Goal: Check status

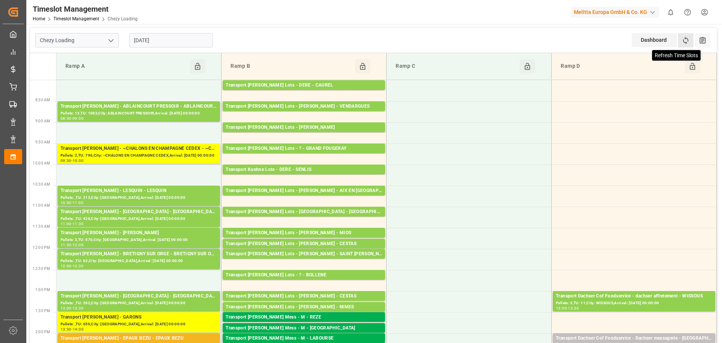
click at [684, 39] on icon at bounding box center [686, 40] width 8 height 8
click at [688, 43] on icon at bounding box center [686, 40] width 8 height 8
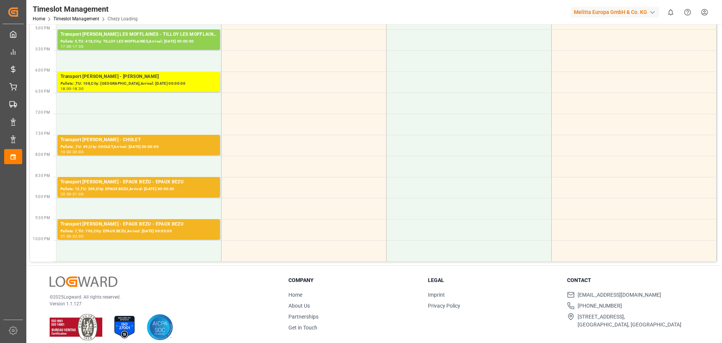
scroll to position [438, 0]
